Goal: Navigation & Orientation: Find specific page/section

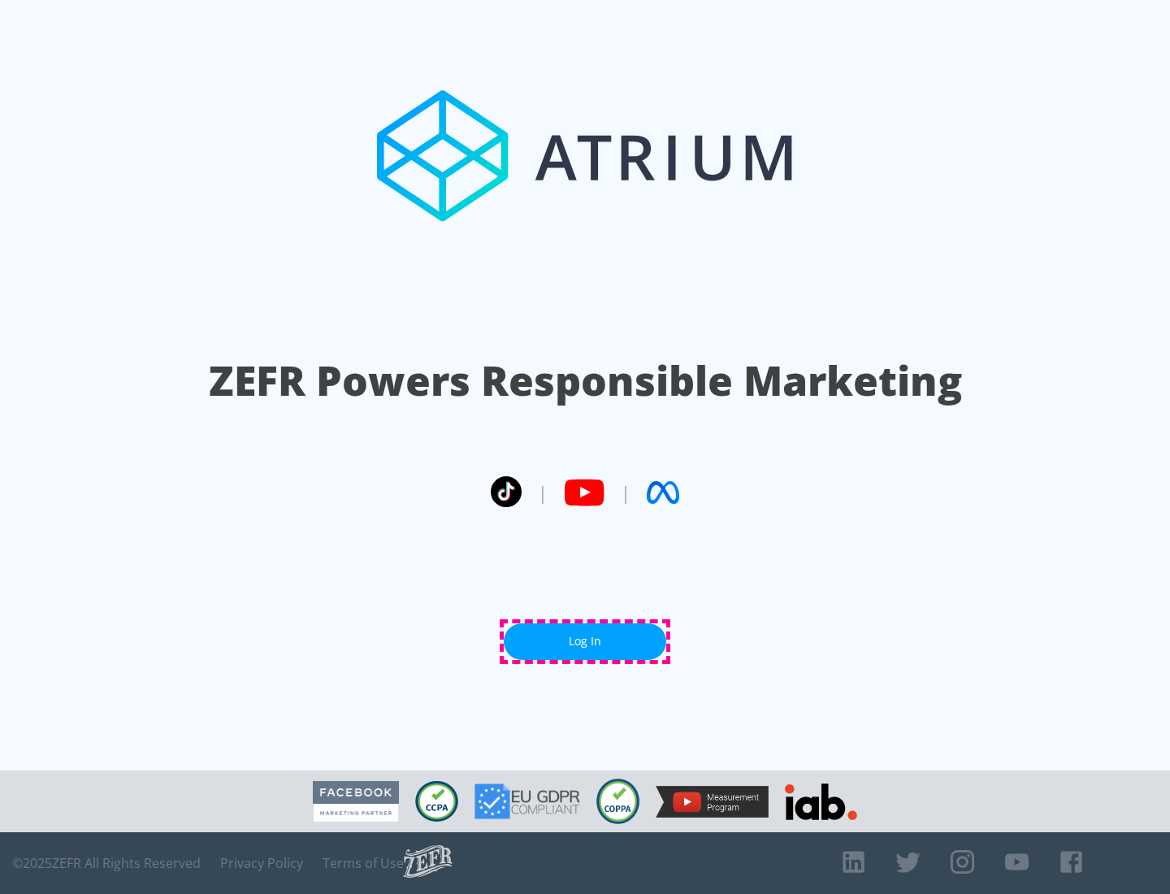
click at [585, 641] on link "Log In" at bounding box center [585, 641] width 162 height 37
